Goal: Task Accomplishment & Management: Use online tool/utility

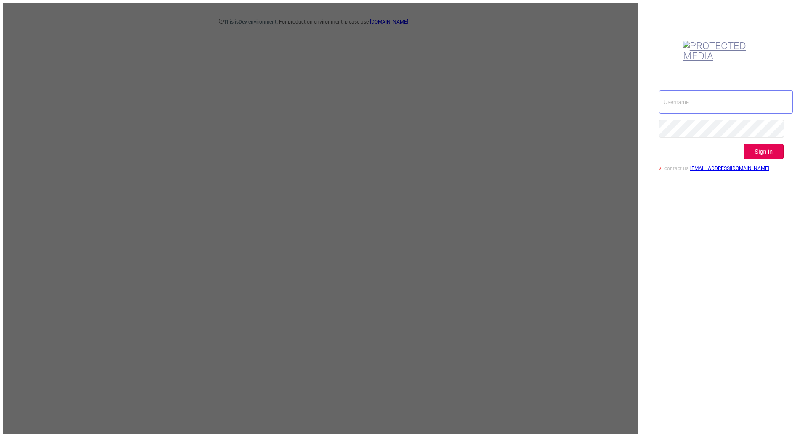
drag, startPoint x: 694, startPoint y: 73, endPoint x: 692, endPoint y: 77, distance: 4.7
click at [694, 90] on input "text" at bounding box center [726, 102] width 134 height 24
type input "[EMAIL_ADDRESS][DOMAIN_NAME]"
click at [779, 144] on button "Sign in" at bounding box center [764, 151] width 40 height 15
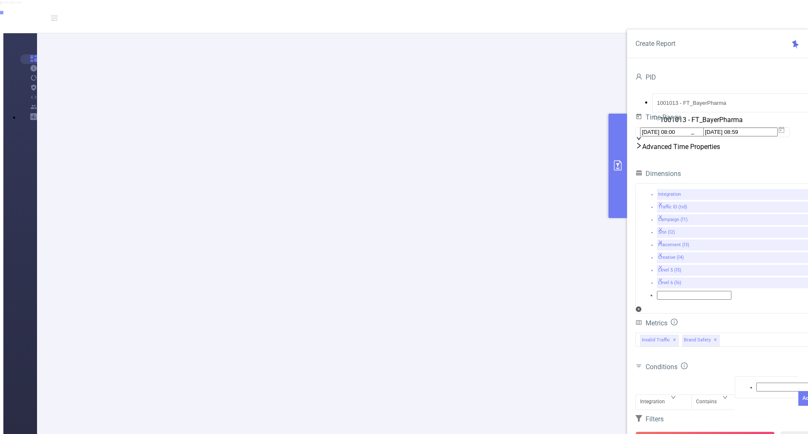
scroll to position [84, 0]
drag, startPoint x: 328, startPoint y: 228, endPoint x: 408, endPoint y: 228, distance: 80.0
drag, startPoint x: 190, startPoint y: 231, endPoint x: 231, endPoint y: 229, distance: 40.9
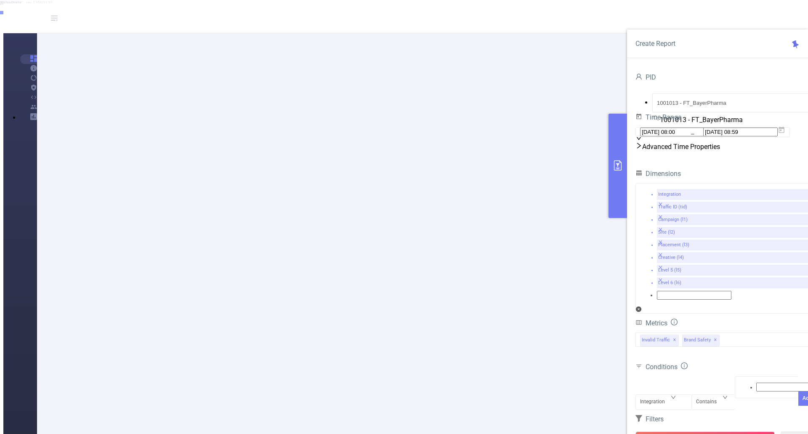
drag, startPoint x: 143, startPoint y: 229, endPoint x: 180, endPoint y: 223, distance: 37.1
click at [738, 333] on div "Invalid Traffic ✕ Brand Safety ✕" at bounding box center [726, 340] width 181 height 14
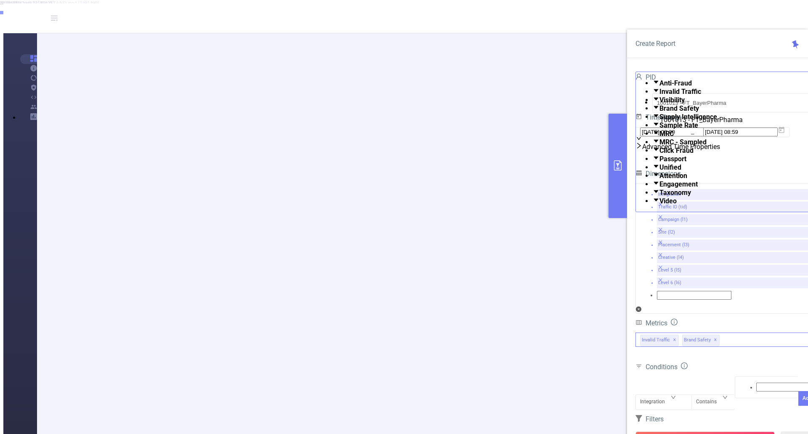
click at [660, 197] on span at bounding box center [660, 193] width 0 height 8
click at [709, 361] on div "Conditions Integration Contains Add" at bounding box center [726, 387] width 181 height 53
click at [670, 431] on button "Run Report" at bounding box center [705, 438] width 139 height 15
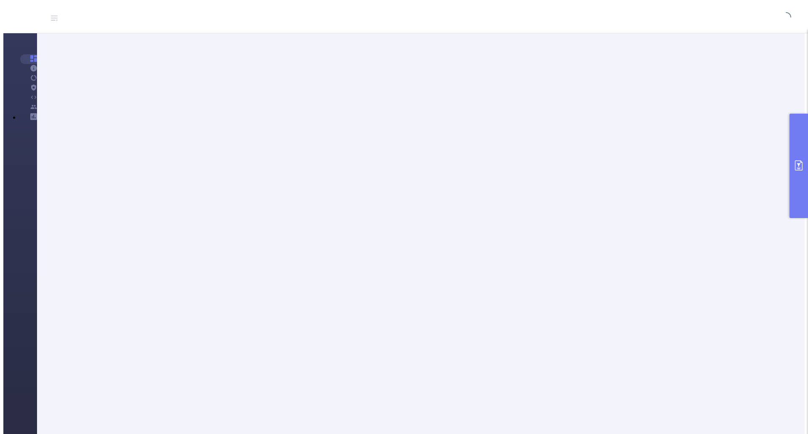
scroll to position [0, 0]
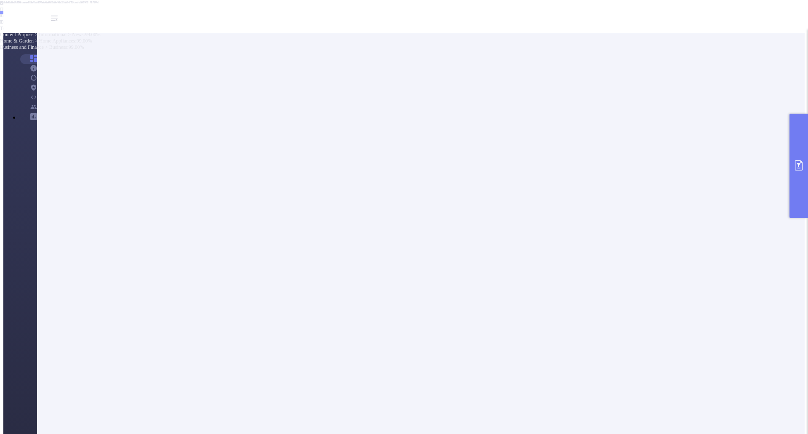
drag, startPoint x: 152, startPoint y: 176, endPoint x: 125, endPoint y: 172, distance: 27.7
copy p "mHSPCBiker"
click at [798, 188] on button "primary" at bounding box center [799, 166] width 19 height 104
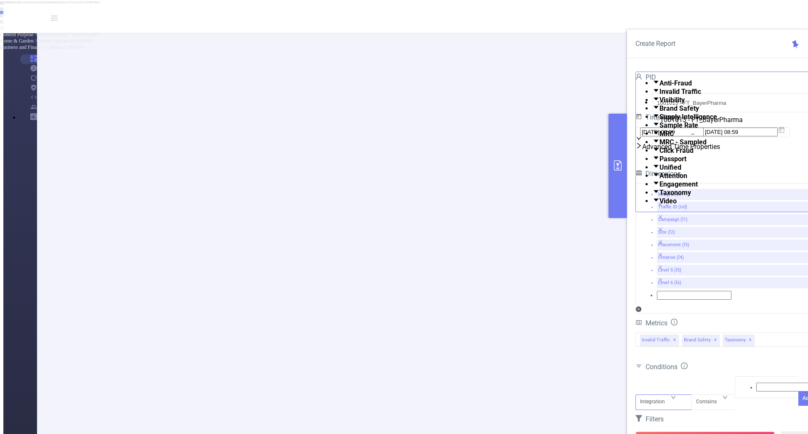
click at [668, 395] on div "Integration" at bounding box center [655, 402] width 31 height 14
click at [663, 43] on li "Creative (l4)" at bounding box center [412, 40] width 791 height 6
click at [748, 382] on div at bounding box center [767, 387] width 55 height 11
paste input "mHSPCBiker"
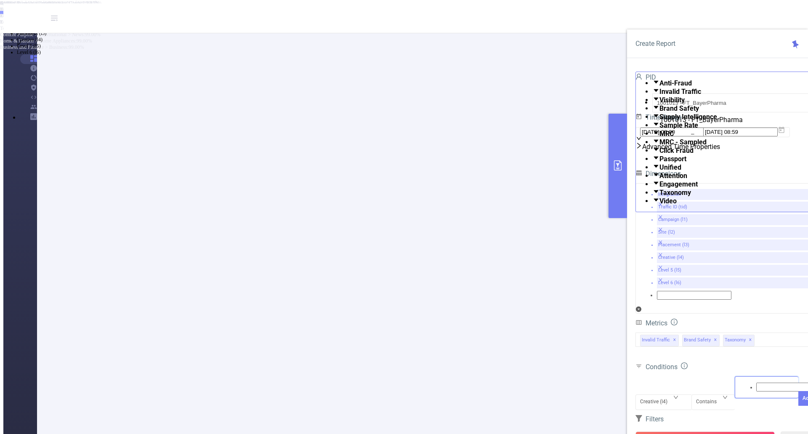
type input "mHSPCBiker"
click at [755, 12] on li "mHSPCBiker" at bounding box center [412, 8] width 791 height 7
click at [694, 353] on form "Dimensions Integration Traffic ID (tid) Campaign (l1) Site (l2) Placement (l3) …" at bounding box center [726, 333] width 181 height 330
click at [710, 431] on button "Run Report" at bounding box center [705, 438] width 139 height 15
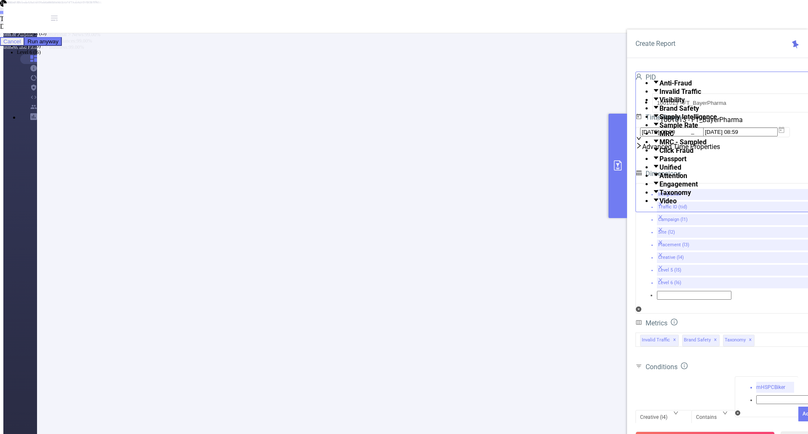
drag, startPoint x: 737, startPoint y: 393, endPoint x: 753, endPoint y: 380, distance: 20.7
click at [24, 46] on button "Cancel" at bounding box center [12, 41] width 24 height 9
click at [798, 407] on button "Add" at bounding box center [807, 414] width 18 height 15
click at [724, 431] on button "Run Report" at bounding box center [705, 438] width 139 height 15
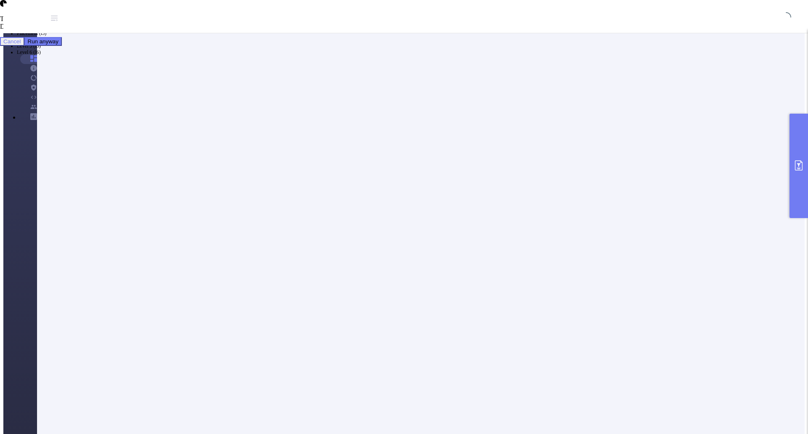
scroll to position [0, 0]
drag, startPoint x: 143, startPoint y: 84, endPoint x: 223, endPoint y: 86, distance: 80.0
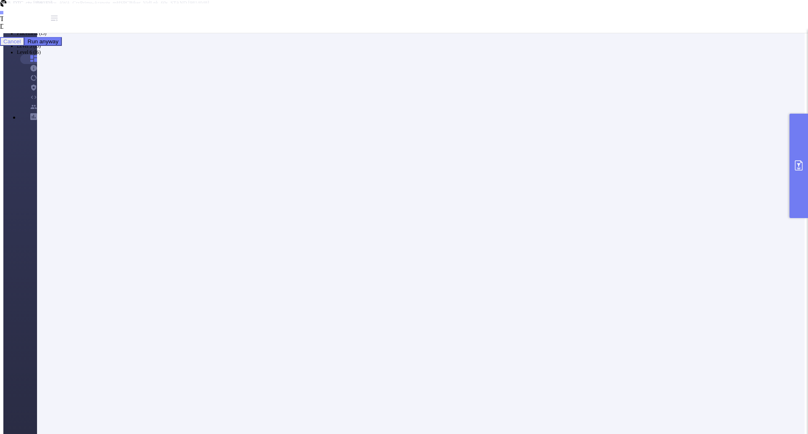
drag, startPoint x: 760, startPoint y: 304, endPoint x: 502, endPoint y: 278, distance: 259.4
click at [760, 134] on li "50 / page" at bounding box center [412, 130] width 785 height 8
click at [795, 170] on icon "primary" at bounding box center [799, 165] width 8 height 10
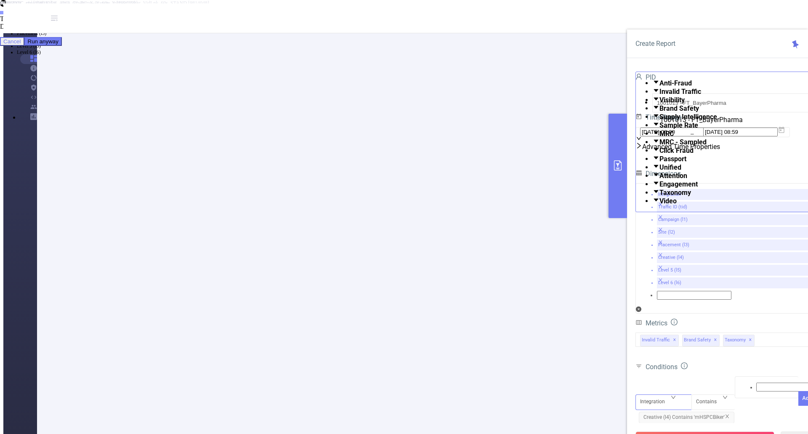
click at [675, 395] on div "Integration" at bounding box center [663, 395] width 47 height 0
click at [666, 24] on li "Campaign (l1)" at bounding box center [412, 21] width 791 height 6
click at [747, 382] on div at bounding box center [767, 387] width 55 height 11
type input "ctv"
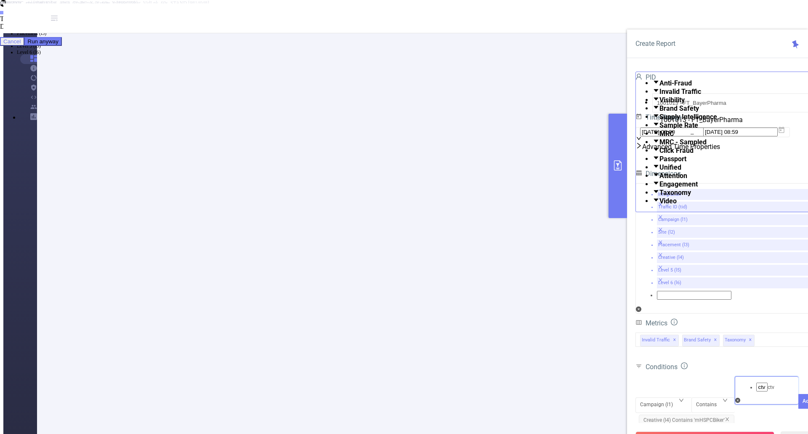
click at [749, 12] on li "ctv" at bounding box center [412, 8] width 791 height 7
click at [798, 407] on button "Add" at bounding box center [807, 414] width 18 height 15
click at [785, 133] on icon at bounding box center [782, 130] width 6 height 6
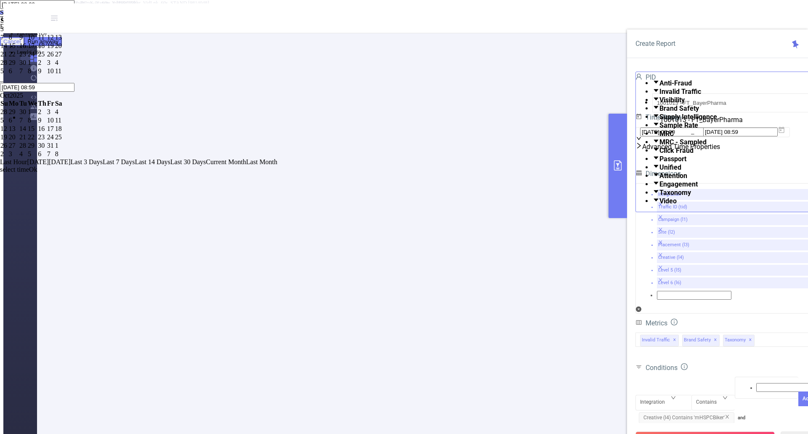
click at [0, 16] on link at bounding box center [0, 12] width 0 height 7
click at [54, 33] on div "1" at bounding box center [50, 29] width 7 height 8
click at [8, 75] on div "31" at bounding box center [4, 71] width 8 height 8
type input "[DATE] 08:00"
type input "[DATE] 08:59"
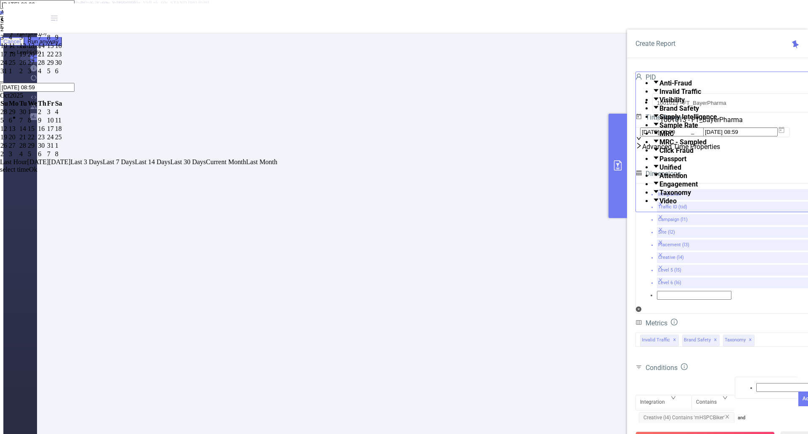
type input "[DATE] 08:00"
type input "[DATE] 08:59"
click at [37, 173] on link "Ok" at bounding box center [33, 169] width 8 height 7
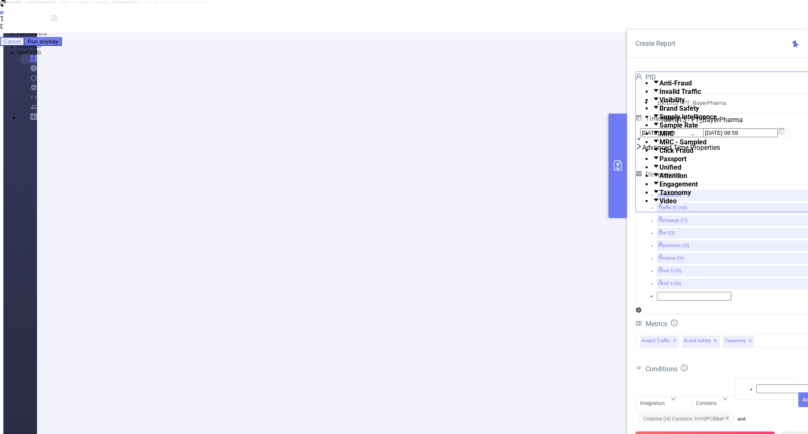
click at [709, 431] on button "Run Report" at bounding box center [705, 438] width 139 height 15
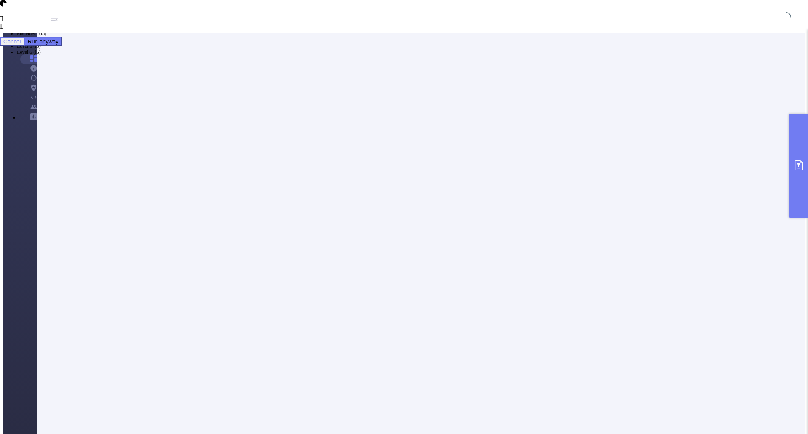
scroll to position [0, 0]
drag, startPoint x: 189, startPoint y: 92, endPoint x: 225, endPoint y: 93, distance: 35.4
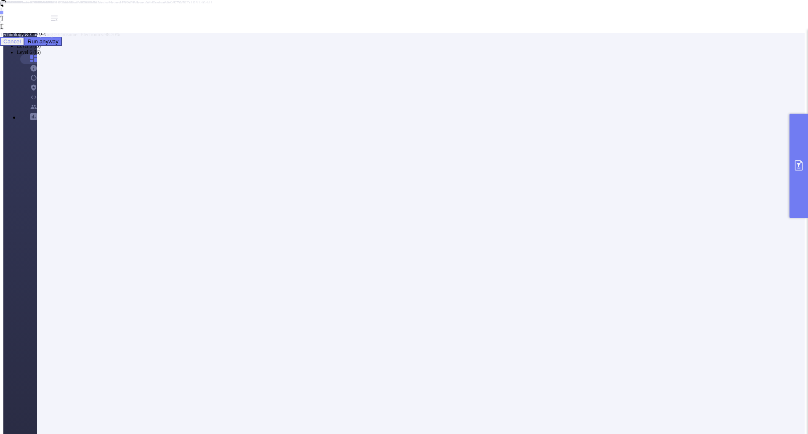
drag, startPoint x: 455, startPoint y: 144, endPoint x: 442, endPoint y: 140, distance: 13.5
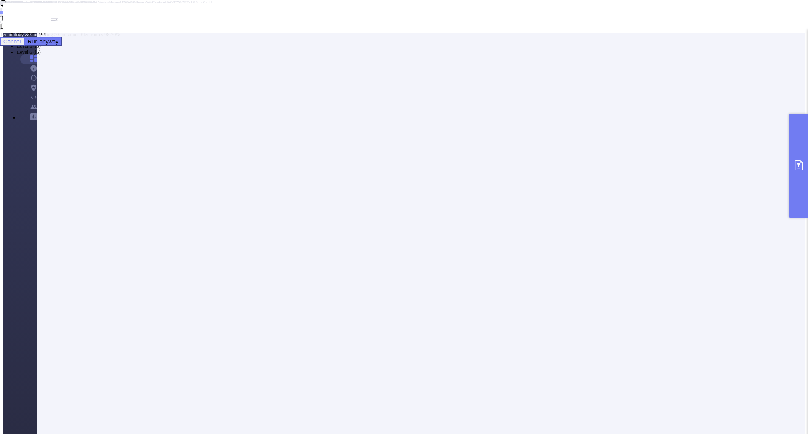
click at [354, 18] on li "Separated Columns" at bounding box center [412, 14] width 791 height 6
click at [804, 167] on button "primary" at bounding box center [799, 166] width 19 height 104
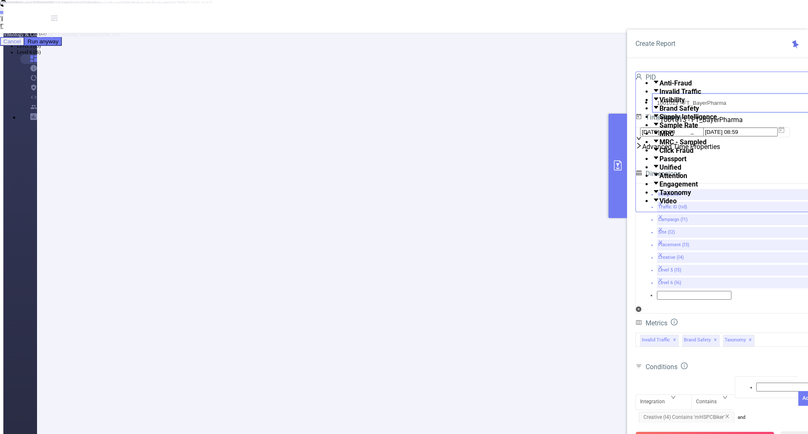
drag, startPoint x: 716, startPoint y: 97, endPoint x: 626, endPoint y: 95, distance: 89.3
type input "1000008"
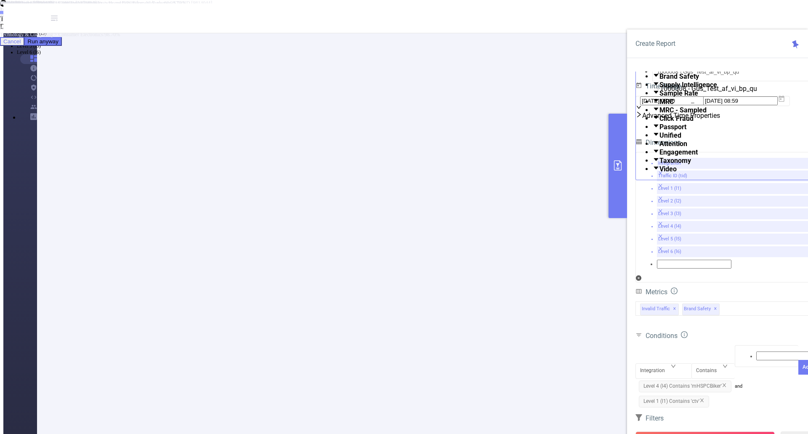
click at [725, 383] on icon "icon: close" at bounding box center [724, 385] width 5 height 5
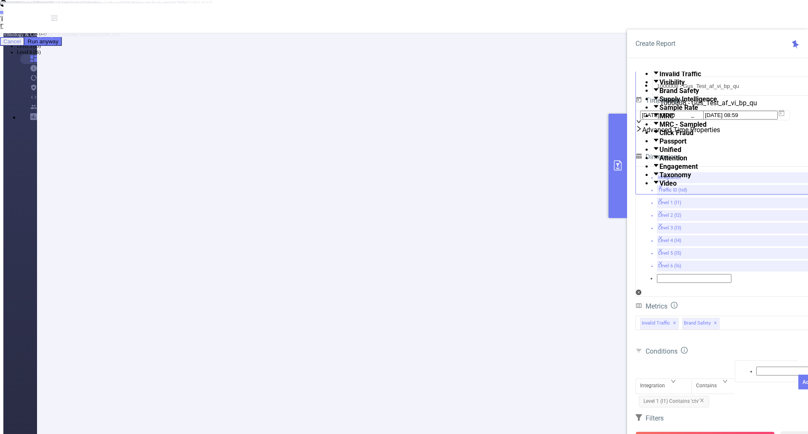
click at [702, 396] on span "Level 1 (l1) Contains 'ctv'" at bounding box center [674, 402] width 70 height 12
click at [703, 398] on icon "icon: close" at bounding box center [702, 400] width 5 height 5
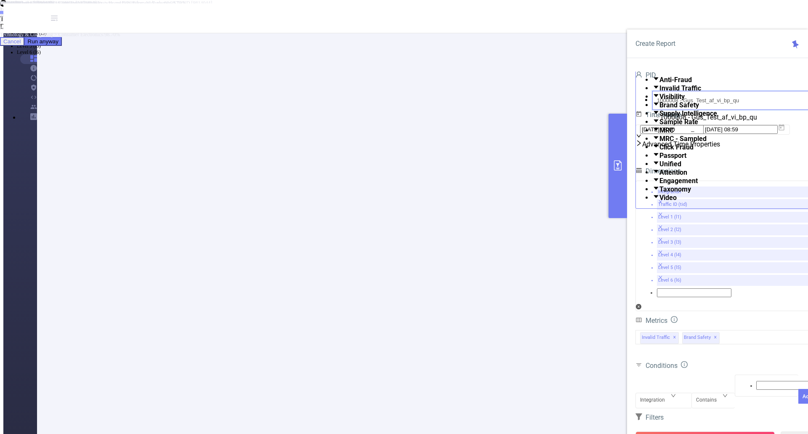
drag, startPoint x: 746, startPoint y: 93, endPoint x: 635, endPoint y: 100, distance: 111.3
click at [633, 100] on div "PID 1000008 - Gus_Test_af_vi_bp_qu 1000008 - Gus_Test_af_vi_bp_qu Time Range [D…" at bounding box center [726, 291] width 198 height 457
type input "1000028"
click at [701, 431] on button "Run Report" at bounding box center [705, 438] width 139 height 15
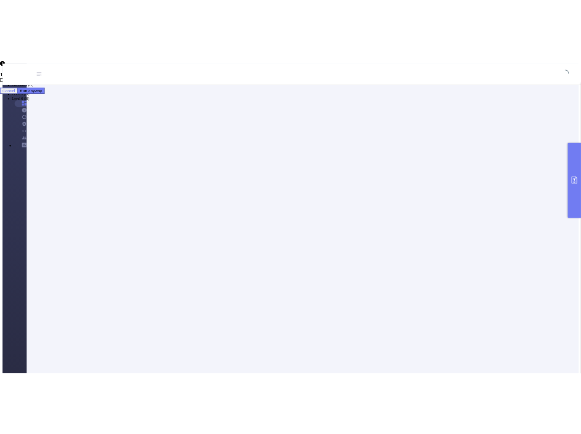
scroll to position [0, 0]
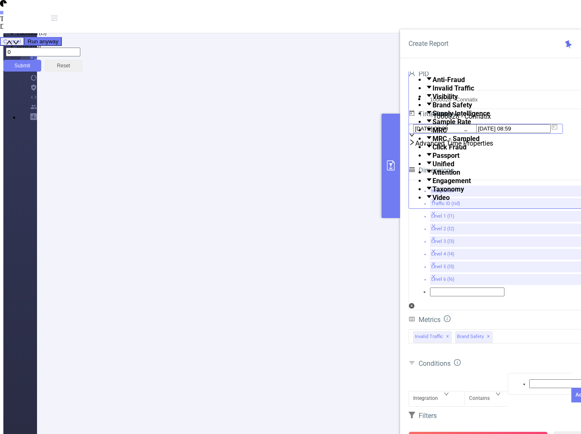
click at [558, 130] on icon at bounding box center [555, 126] width 6 height 6
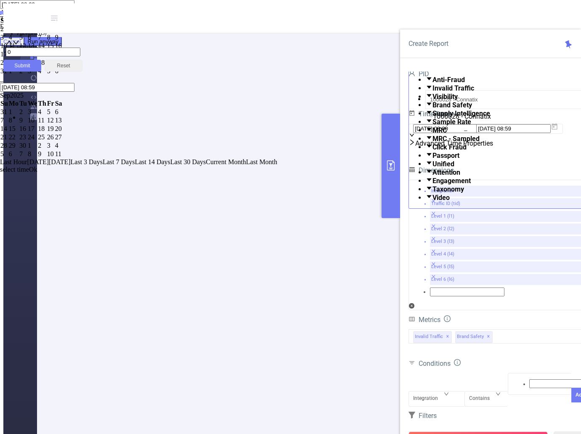
click at [54, 33] on div "1" at bounding box center [50, 29] width 7 height 8
click at [54, 41] on div "8" at bounding box center [50, 38] width 7 height 8
type input "[DATE] 08:59"
click at [559, 173] on div "Last Hour [DATE] [DATE] Last 3 Days Last 7 Days Last 14 Days Last 30 Days Curre…" at bounding box center [290, 165] width 581 height 15
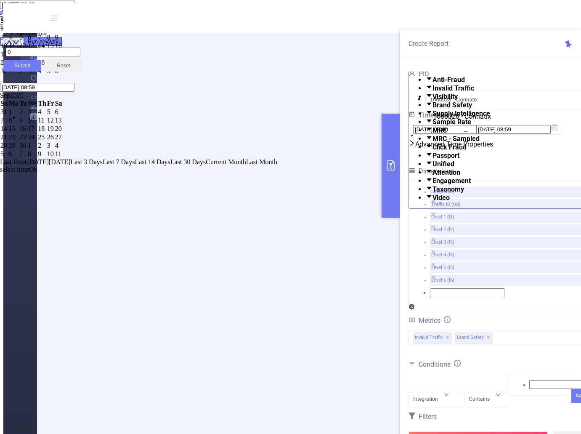
click at [37, 173] on link "Ok" at bounding box center [33, 169] width 8 height 7
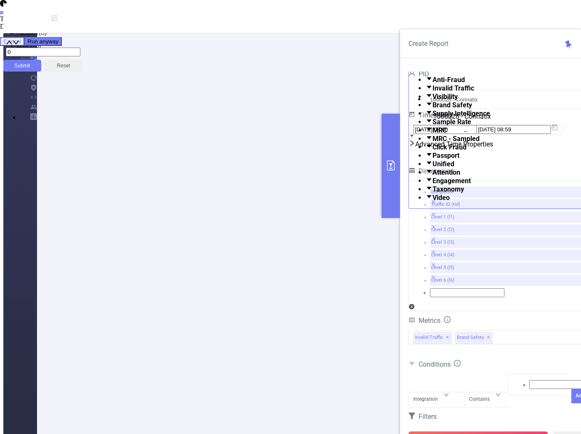
click at [482, 431] on button "Run Report" at bounding box center [478, 438] width 139 height 15
drag, startPoint x: 485, startPoint y: 93, endPoint x: 370, endPoint y: 96, distance: 114.9
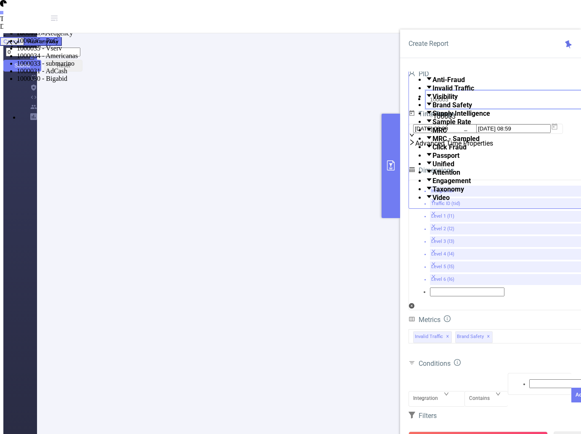
type input "1000032"
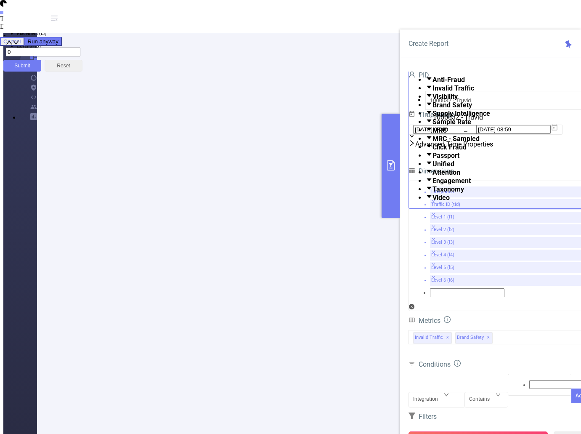
click at [490, 431] on button "Run Report" at bounding box center [478, 438] width 139 height 15
click at [357, 351] on li "50 / page" at bounding box center [299, 347] width 558 height 8
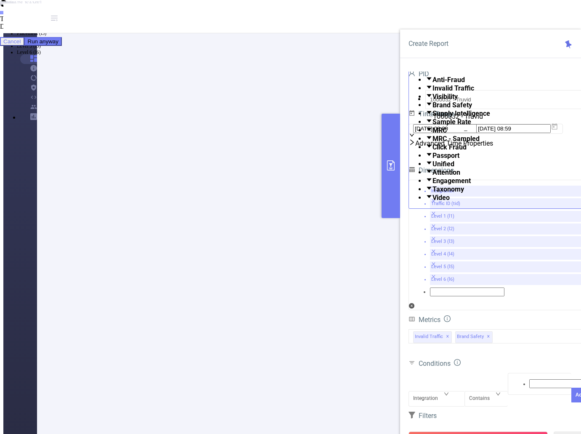
drag, startPoint x: 196, startPoint y: 184, endPoint x: 218, endPoint y: 184, distance: 21.9
copy p "chordtela"
click at [436, 391] on div "Integration" at bounding box center [428, 398] width 31 height 14
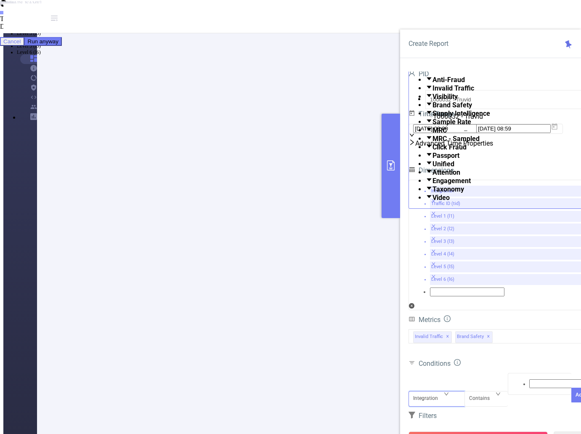
click at [429, 30] on li "Level 2 (l2)" at bounding box center [299, 27] width 564 height 6
click at [517, 378] on div at bounding box center [540, 383] width 55 height 11
paste input "chordtela"
type input "chordtela"
click at [517, 12] on li "chordtela" at bounding box center [299, 8] width 564 height 7
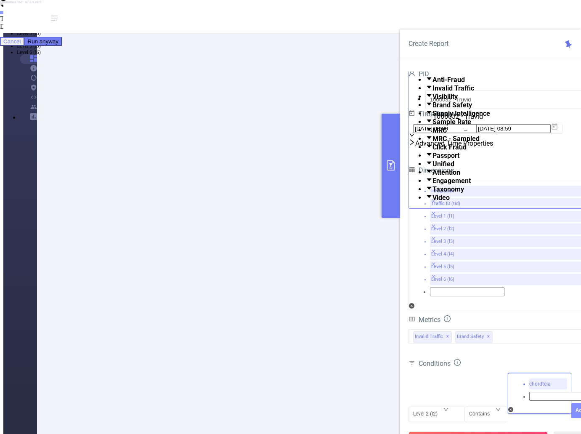
click at [572, 403] on button "Add" at bounding box center [581, 410] width 18 height 15
click at [457, 431] on button "Run Report" at bounding box center [478, 438] width 139 height 15
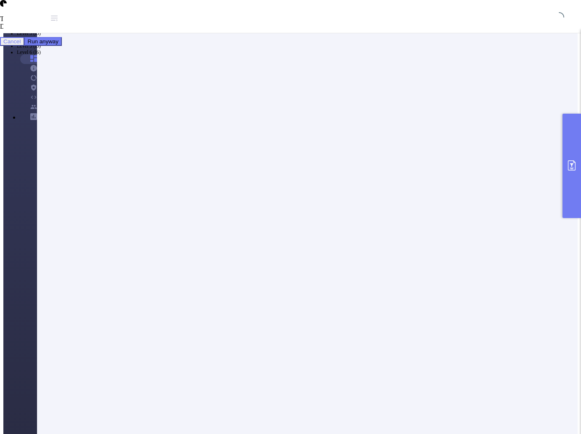
scroll to position [0, 0]
click at [570, 185] on button "primary" at bounding box center [572, 166] width 19 height 104
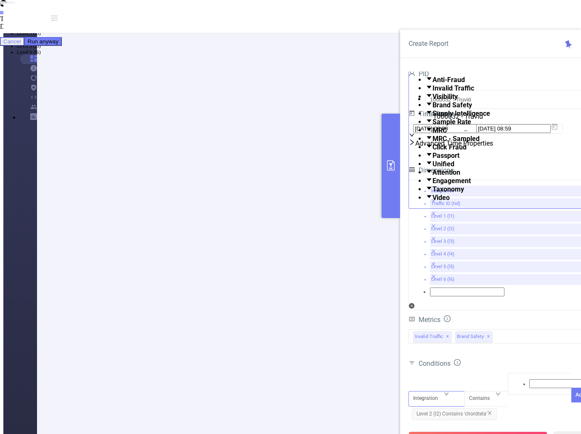
click at [446, 391] on div "Integration" at bounding box center [436, 391] width 47 height 0
click at [430, 37] on li "Level 3 (l3)" at bounding box center [299, 33] width 564 height 6
click at [515, 378] on div at bounding box center [540, 383] width 55 height 11
type input "ID"
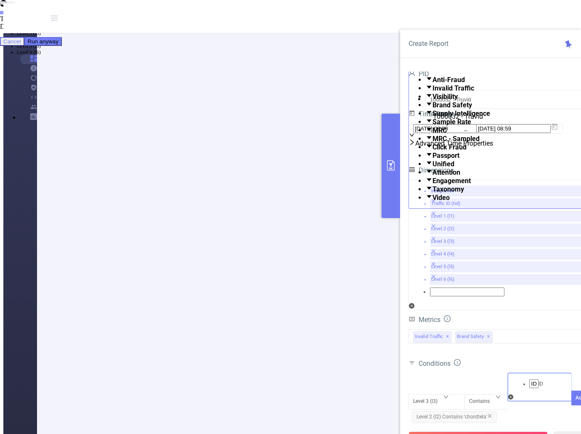
click at [525, 12] on li "ID" at bounding box center [299, 8] width 564 height 7
click at [572, 403] on button "Add" at bounding box center [581, 410] width 18 height 15
click at [485, 431] on button "Run Report" at bounding box center [478, 438] width 139 height 15
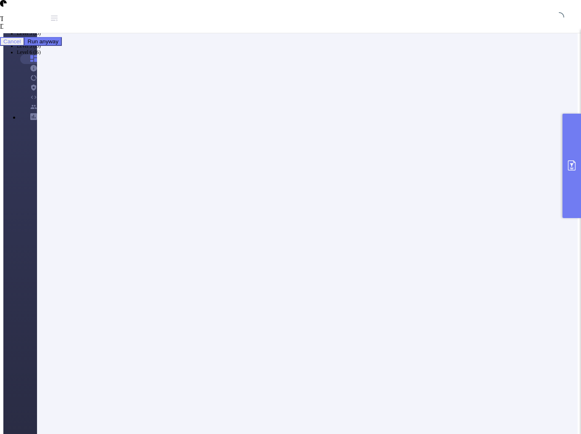
scroll to position [0, 0]
